Goal: Task Accomplishment & Management: Use online tool/utility

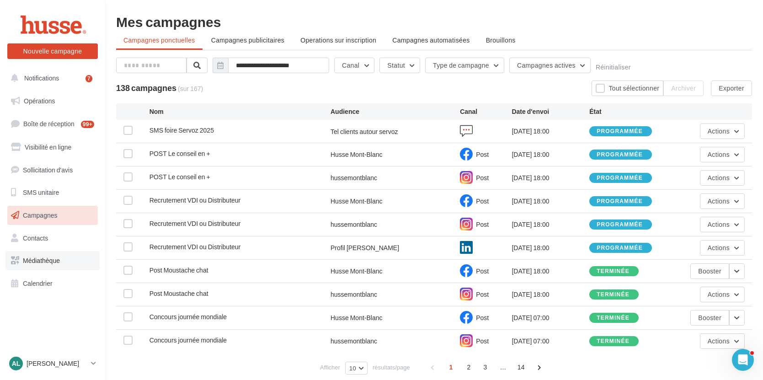
click at [58, 258] on span "Médiathèque" at bounding box center [41, 261] width 37 height 8
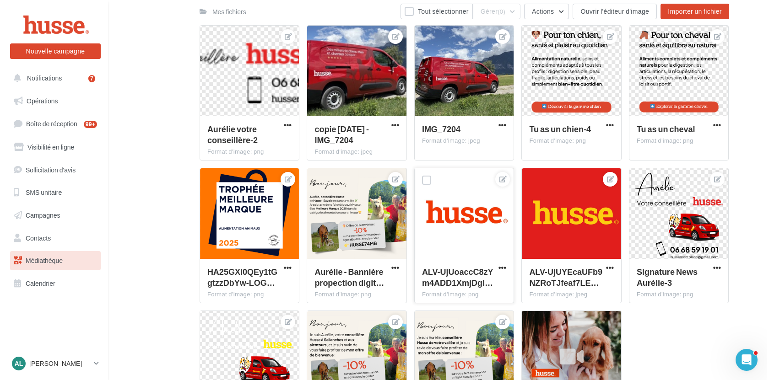
scroll to position [277, 0]
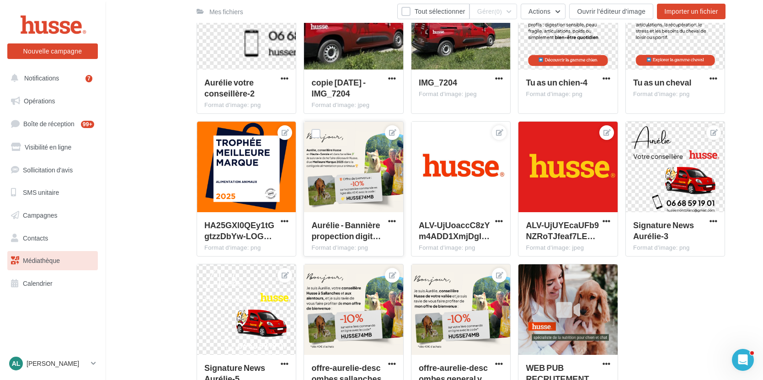
click at [364, 219] on div "Aurélie - Bannière propection digit… Format d'image: png" at bounding box center [353, 233] width 99 height 43
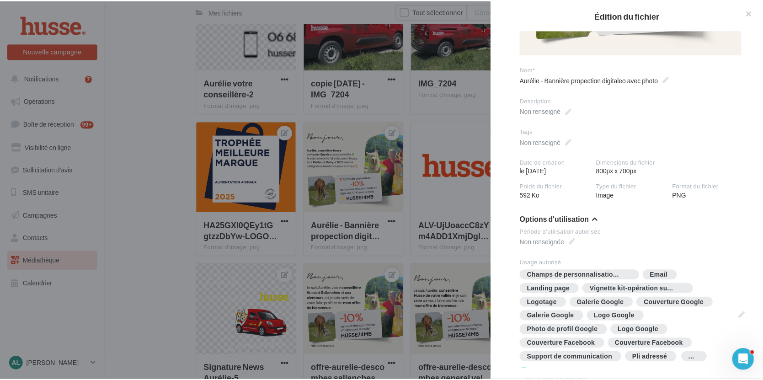
scroll to position [0, 0]
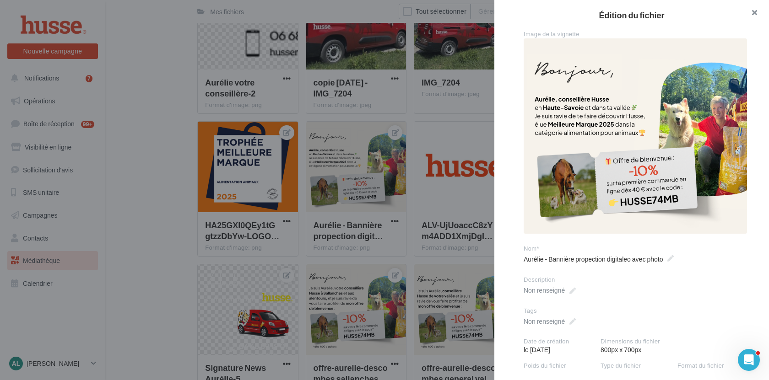
click at [753, 8] on button "button" at bounding box center [750, 13] width 37 height 27
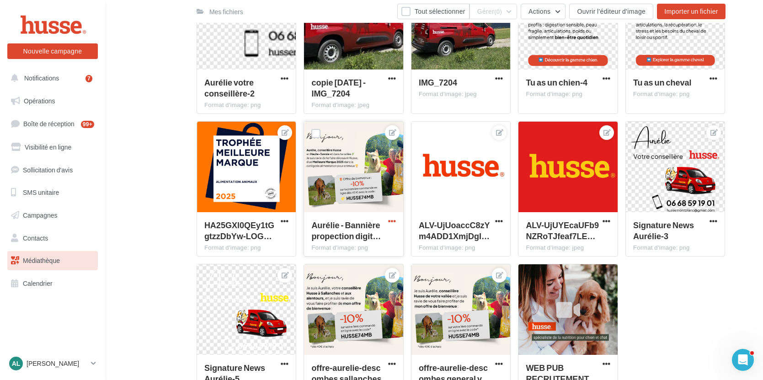
click at [393, 224] on span "button" at bounding box center [392, 221] width 8 height 8
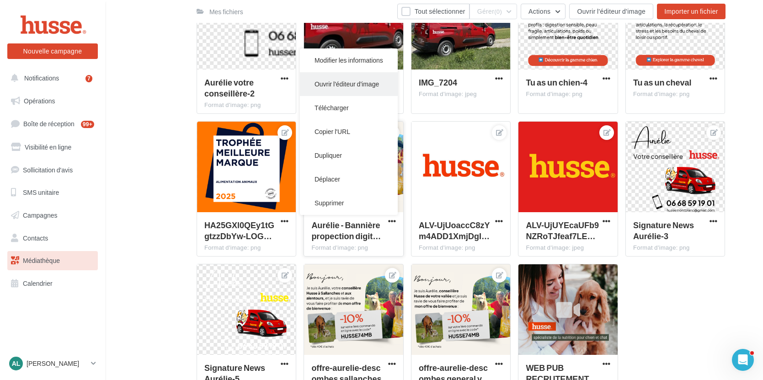
click at [345, 82] on button "Ouvrir l'éditeur d'image" at bounding box center [349, 84] width 98 height 24
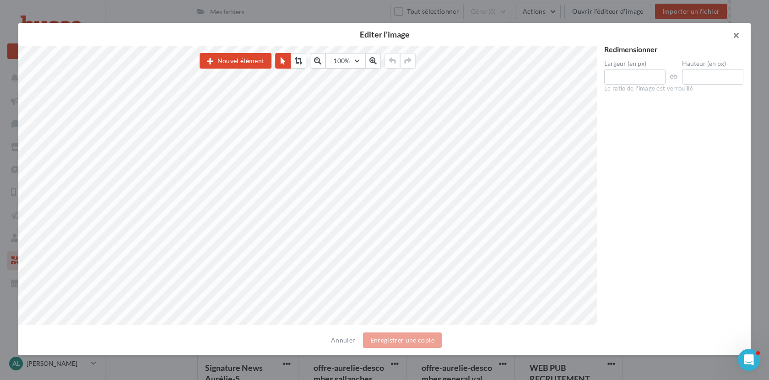
click at [736, 35] on button "button" at bounding box center [732, 36] width 37 height 27
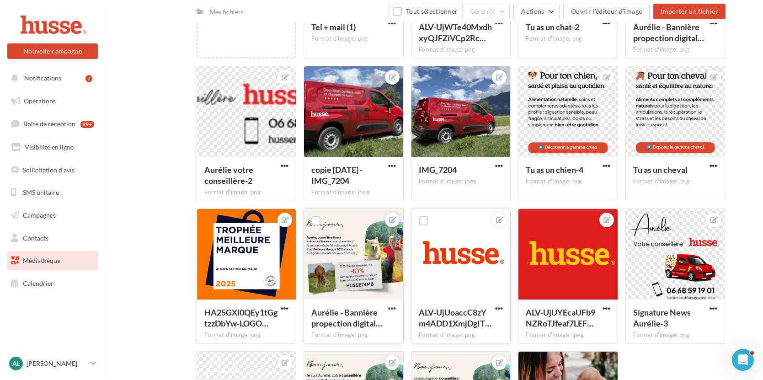
scroll to position [10, 0]
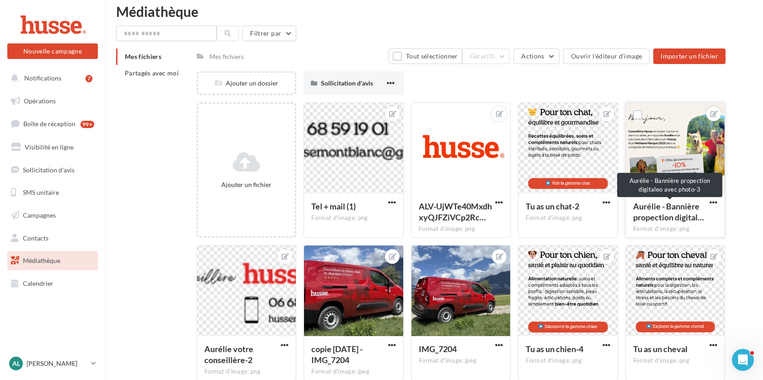
click at [677, 218] on span "Aurélie - Bannière propection digital…" at bounding box center [669, 211] width 71 height 21
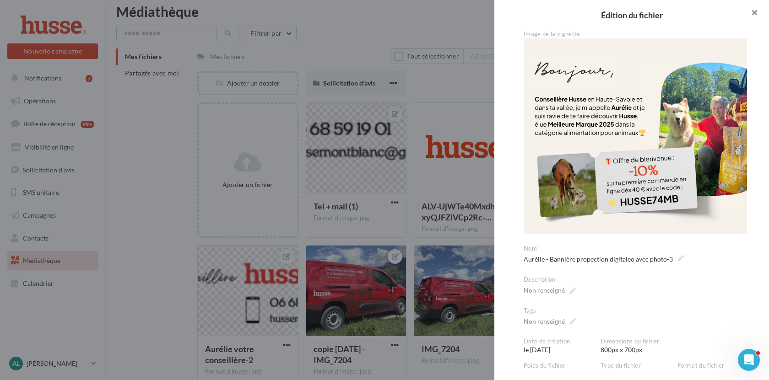
click at [747, 14] on button "button" at bounding box center [750, 13] width 37 height 27
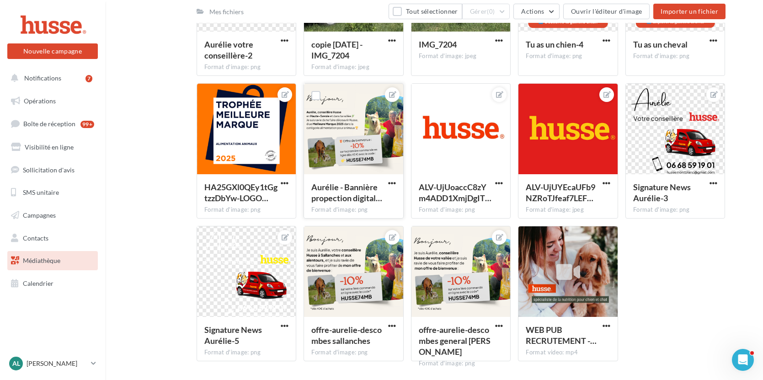
scroll to position [344, 0]
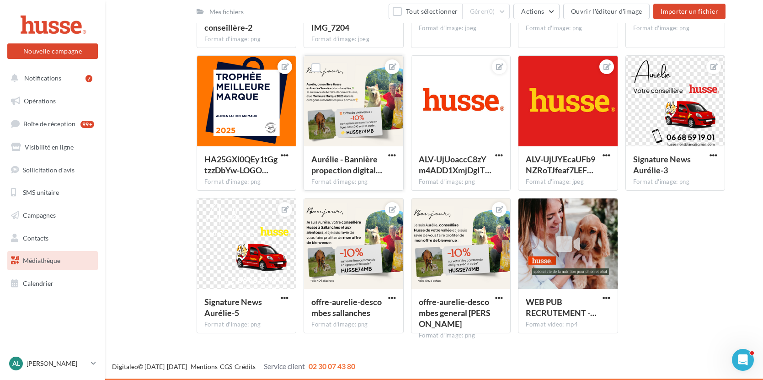
click at [339, 63] on div at bounding box center [353, 101] width 99 height 91
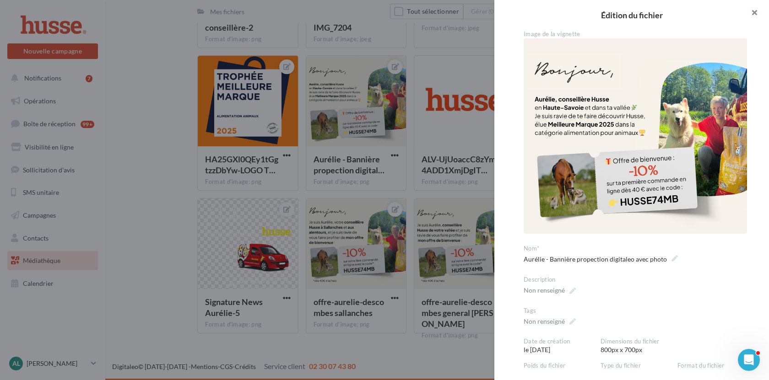
click at [755, 11] on button "button" at bounding box center [750, 13] width 37 height 27
